Goal: Book appointment/travel/reservation

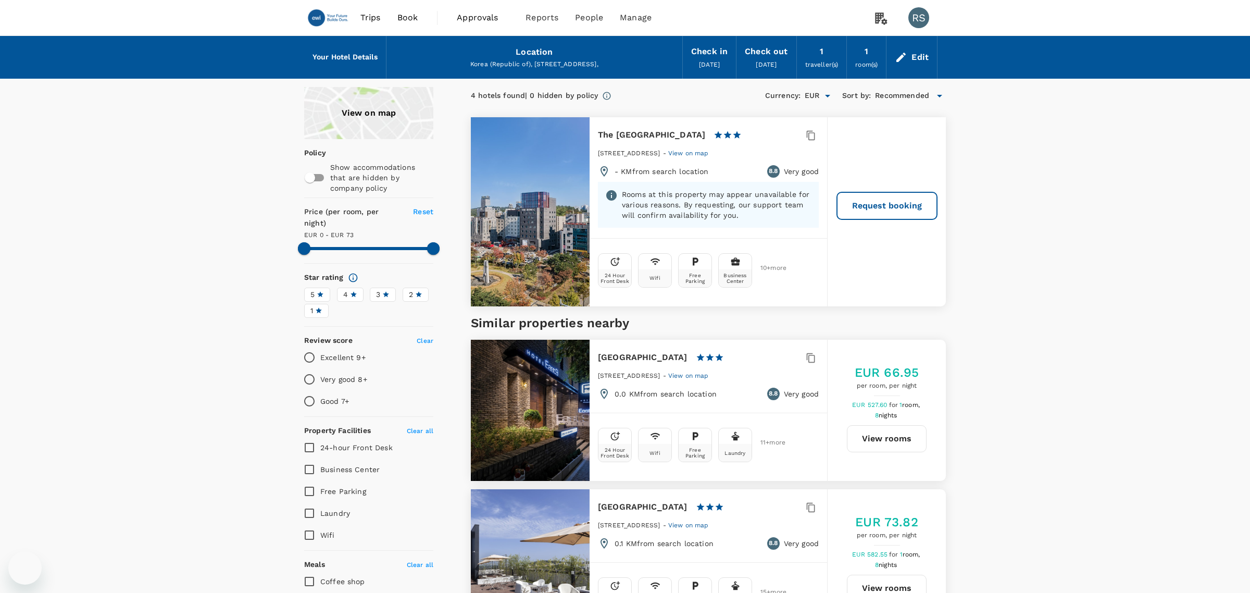
type input "72"
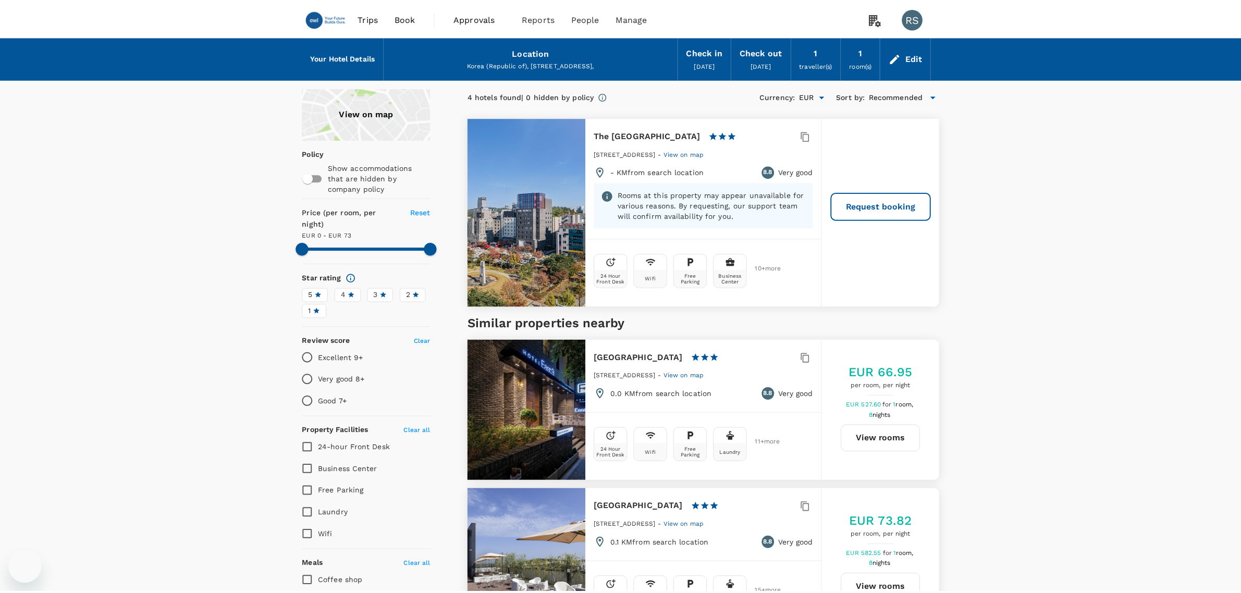
scroll to position [65, 0]
